Goal: Task Accomplishment & Management: Manage account settings

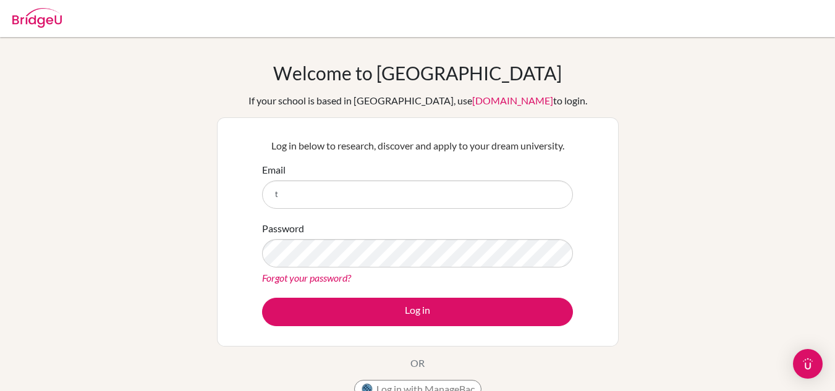
type input "[PERSON_NAME][EMAIL_ADDRESS][DOMAIN_NAME]"
click at [342, 279] on link "Forgot your password?" at bounding box center [306, 278] width 89 height 12
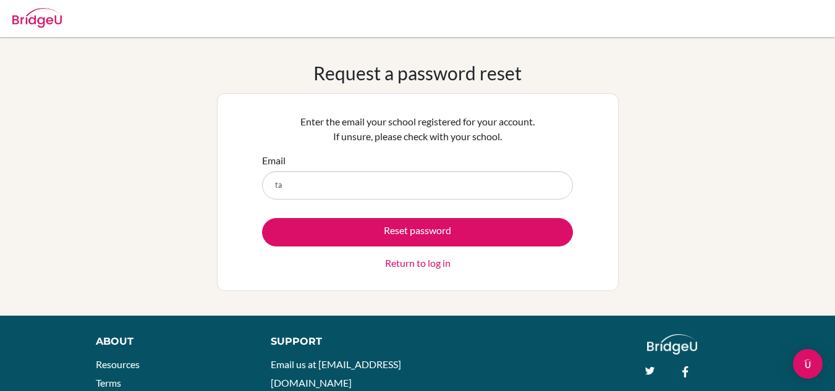
type input "[PERSON_NAME][EMAIL_ADDRESS][DOMAIN_NAME]"
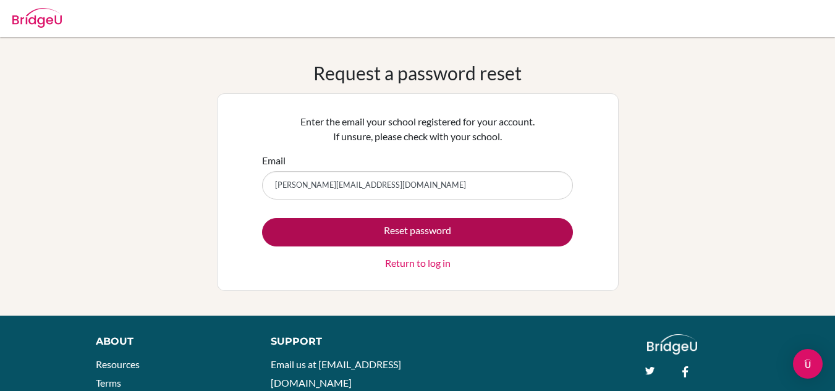
click at [426, 237] on button "Reset password" at bounding box center [417, 232] width 311 height 28
